Goal: Find specific page/section: Find specific page/section

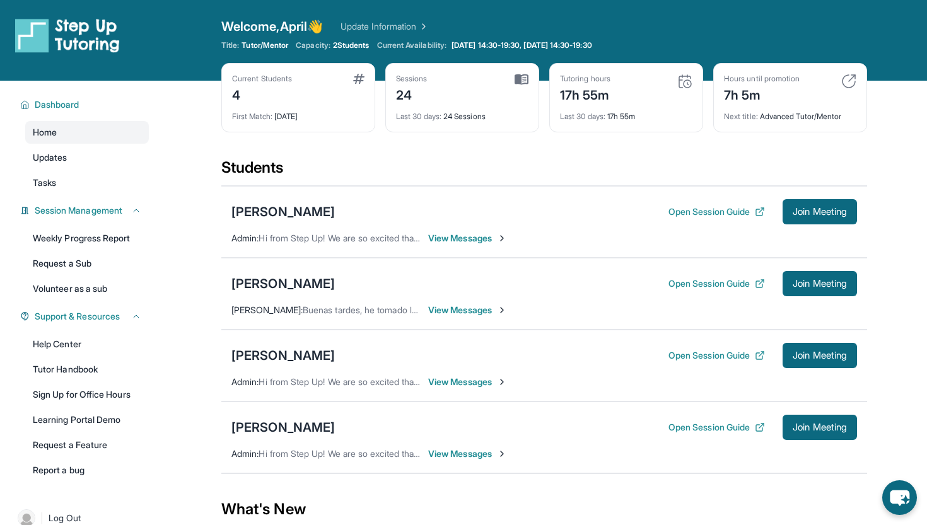
click at [542, 168] on div "Students" at bounding box center [544, 172] width 646 height 28
click at [446, 310] on span "View Messages" at bounding box center [467, 310] width 79 height 13
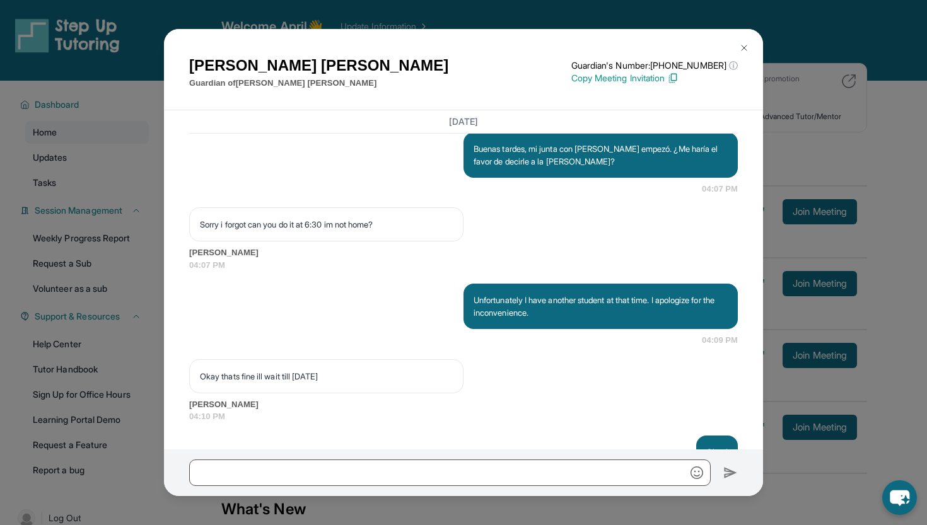
scroll to position [5043, 0]
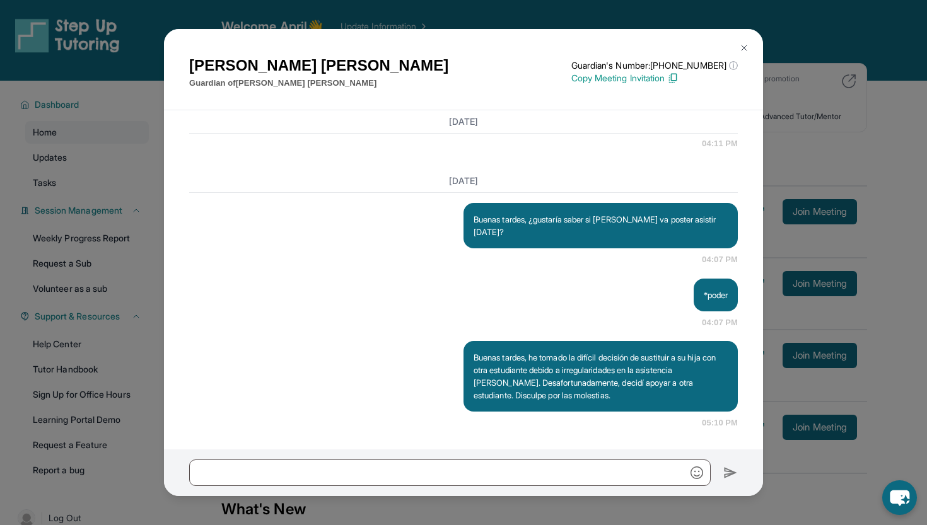
click at [742, 47] on img at bounding box center [744, 48] width 10 height 10
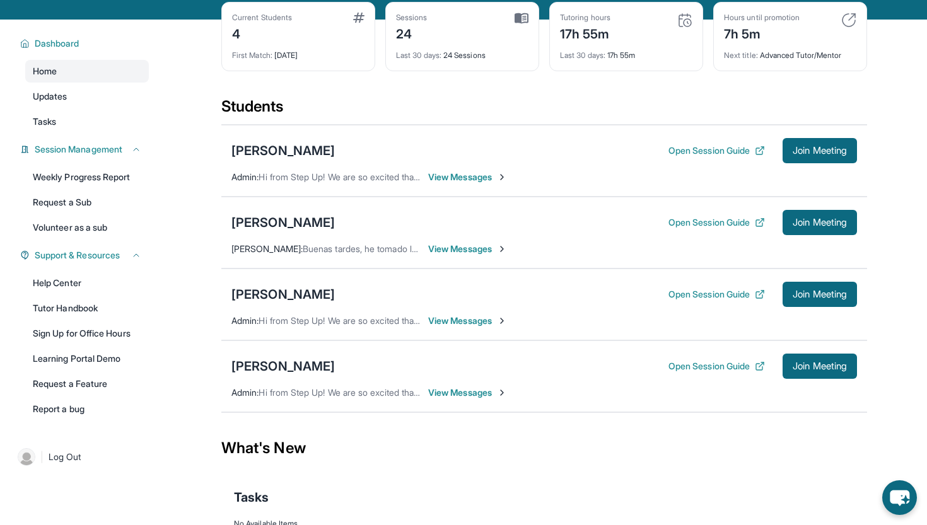
scroll to position [0, 0]
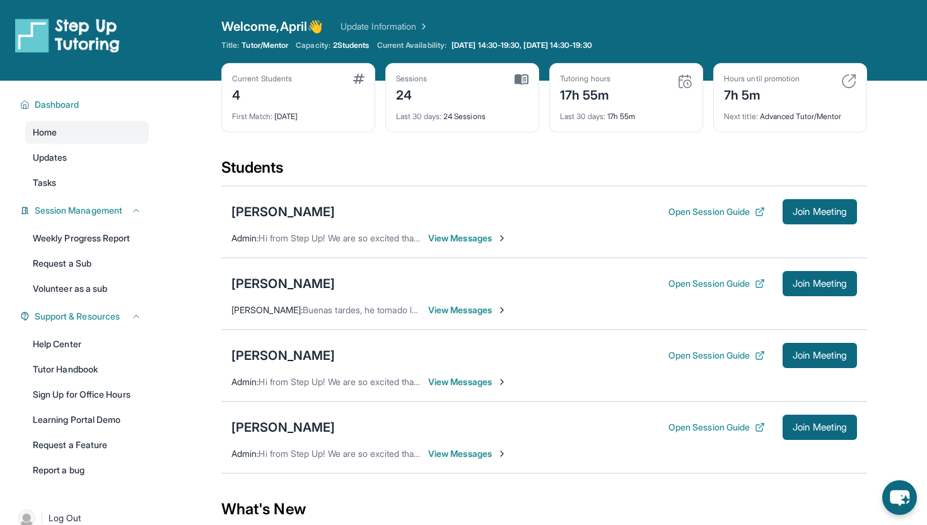
scroll to position [62, 0]
